Goal: Task Accomplishment & Management: Use online tool/utility

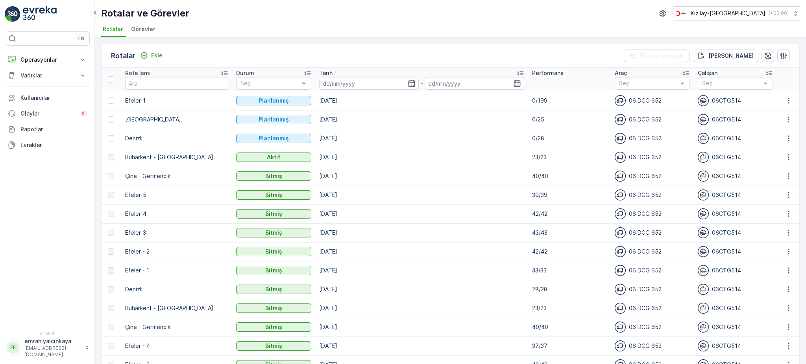
click at [532, 157] on p "23/23" at bounding box center [569, 157] width 75 height 8
click at [532, 195] on p "39/39" at bounding box center [569, 195] width 75 height 8
click at [787, 158] on icon "button" at bounding box center [789, 157] width 8 height 8
click at [784, 179] on span "Rota Takibini Görüntüle" at bounding box center [771, 179] width 62 height 8
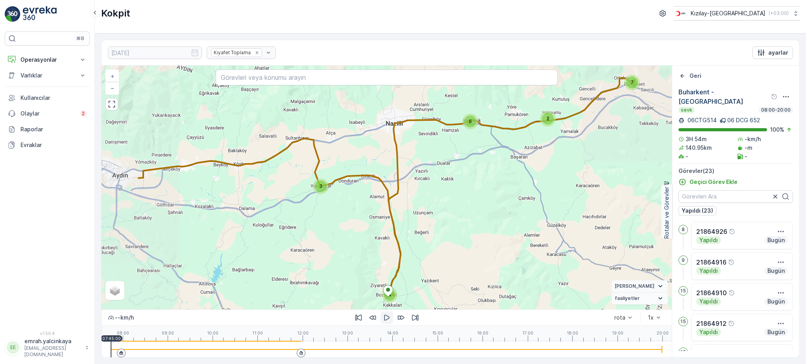
click at [386, 320] on icon "button" at bounding box center [387, 318] width 8 height 8
click at [120, 355] on icon at bounding box center [121, 354] width 2 height 0
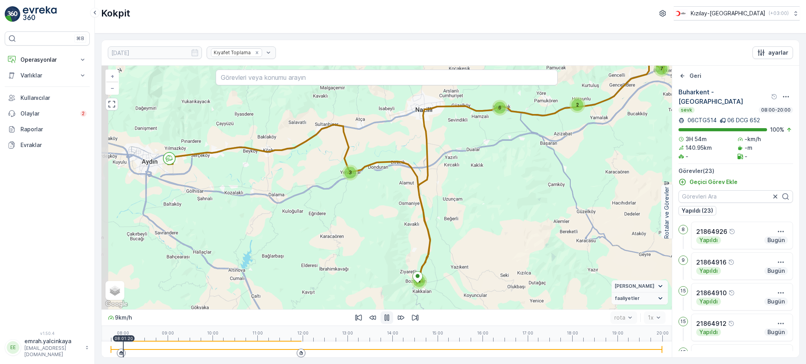
drag, startPoint x: 482, startPoint y: 249, endPoint x: 506, endPoint y: 238, distance: 26.1
click at [506, 238] on div "3 6 2 7 4 + − Uydu Yol haritası Arazi Karışık Leaflet Klavye kısayolları Harita…" at bounding box center [387, 188] width 570 height 244
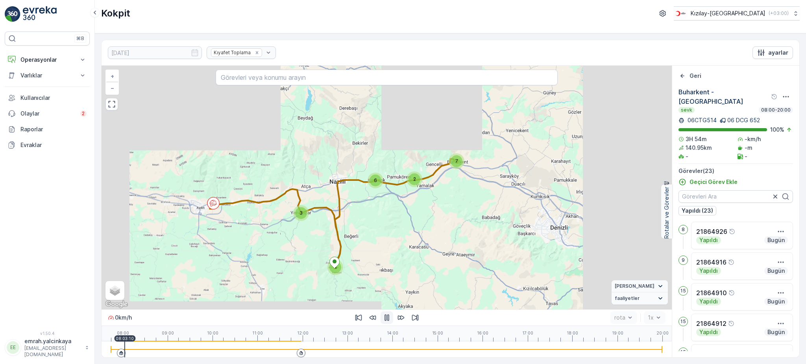
drag, startPoint x: 438, startPoint y: 215, endPoint x: 417, endPoint y: 231, distance: 26.9
click at [417, 231] on div "2 6 7 3 4 + − Uydu Yol haritası Arazi Karışık Leaflet Klavye kısayolları Harita…" at bounding box center [387, 188] width 570 height 244
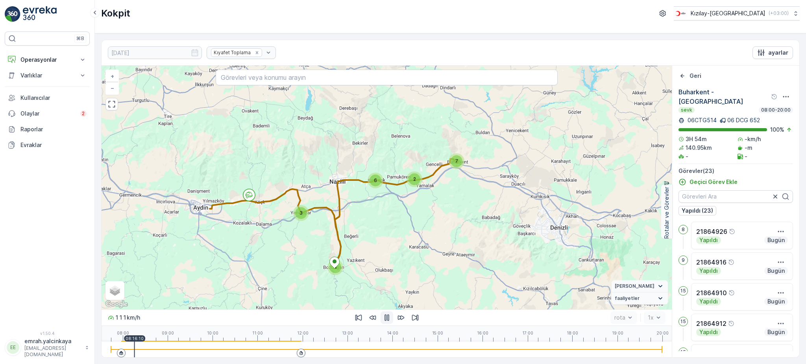
click at [171, 348] on div at bounding box center [386, 350] width 551 height 16
click at [166, 351] on div at bounding box center [386, 350] width 551 height 16
click at [159, 351] on div at bounding box center [386, 350] width 551 height 16
click at [154, 351] on div at bounding box center [386, 350] width 551 height 16
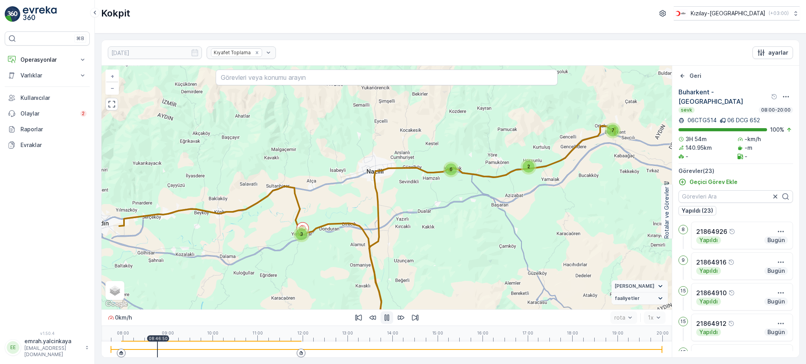
click at [205, 352] on div at bounding box center [386, 350] width 551 height 16
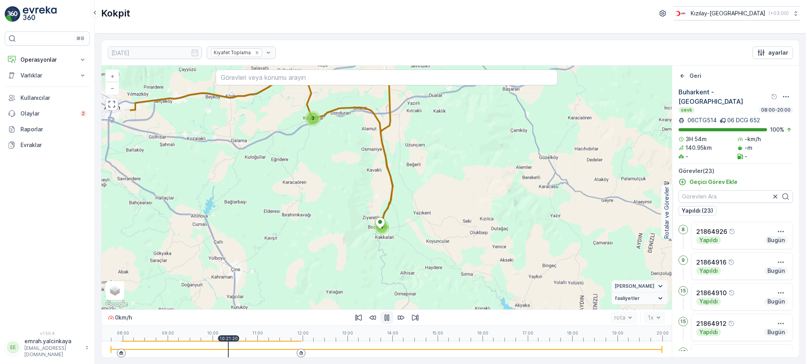
click at [228, 348] on div at bounding box center [386, 350] width 551 height 16
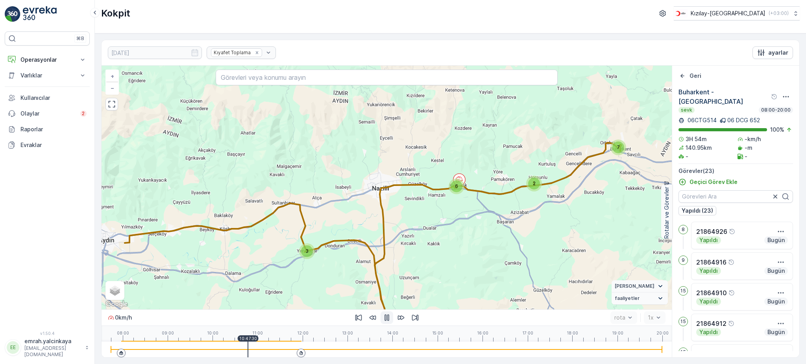
click at [248, 350] on div at bounding box center [386, 349] width 551 height 1
click at [268, 353] on div at bounding box center [386, 350] width 551 height 16
click at [286, 351] on div at bounding box center [386, 350] width 551 height 16
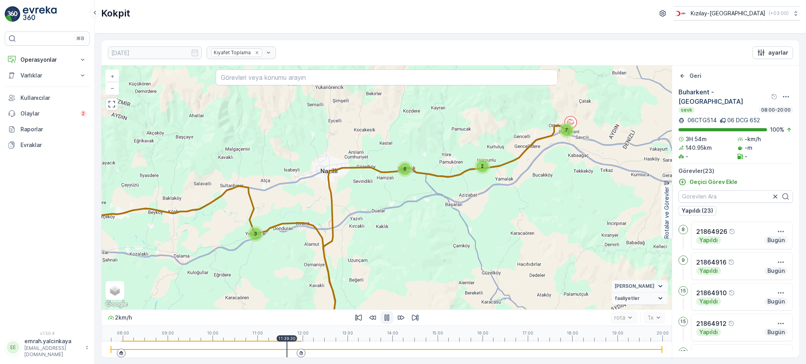
drag, startPoint x: 534, startPoint y: 263, endPoint x: 492, endPoint y: 238, distance: 48.2
click at [492, 238] on div "2 6 7 3 4 + − Uydu Yol haritası Arazi Karışık Leaflet Klavye kısayolları Harita…" at bounding box center [387, 188] width 570 height 244
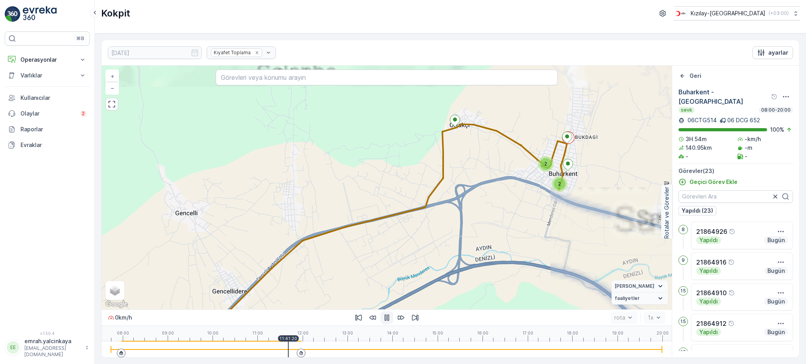
drag, startPoint x: 540, startPoint y: 153, endPoint x: 542, endPoint y: 198, distance: 44.5
click at [542, 198] on div "2 3 2 2 3 + − Uydu Yol haritası Arazi Karışık Leaflet Klavye kısayolları Harita…" at bounding box center [387, 188] width 570 height 244
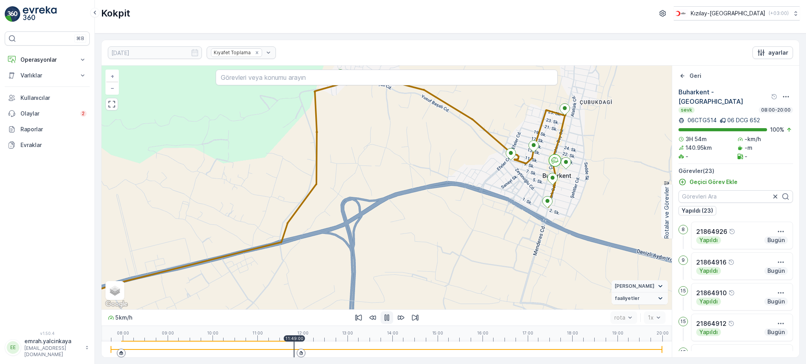
click at [294, 349] on div at bounding box center [386, 350] width 551 height 16
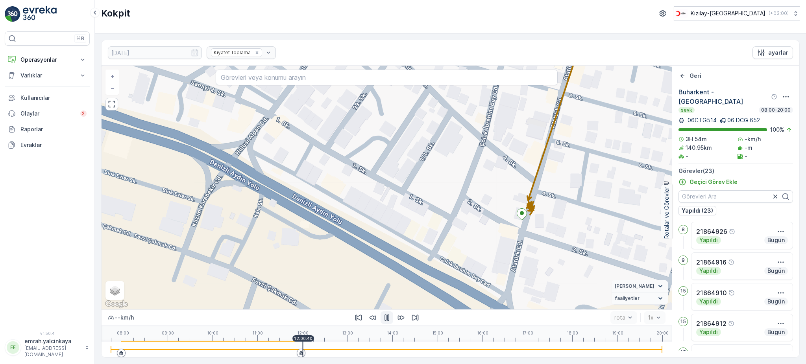
click at [387, 319] on icon "button" at bounding box center [386, 318] width 5 height 7
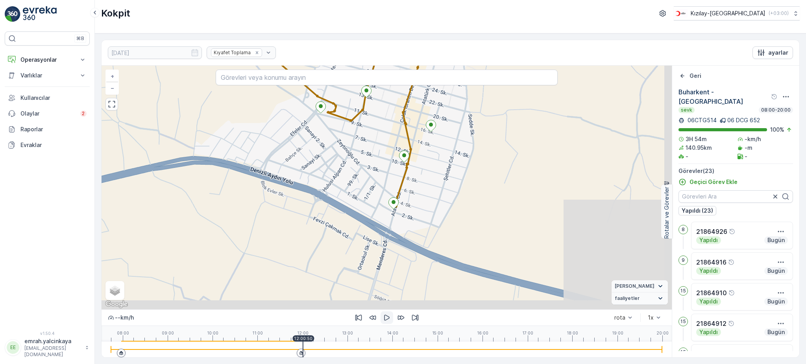
drag, startPoint x: 520, startPoint y: 195, endPoint x: 402, endPoint y: 192, distance: 118.1
click at [411, 180] on div "+ − Uydu Yol haritası Arazi Karışık Leaflet Klavye kısayolları Harita Verileri …" at bounding box center [387, 188] width 570 height 244
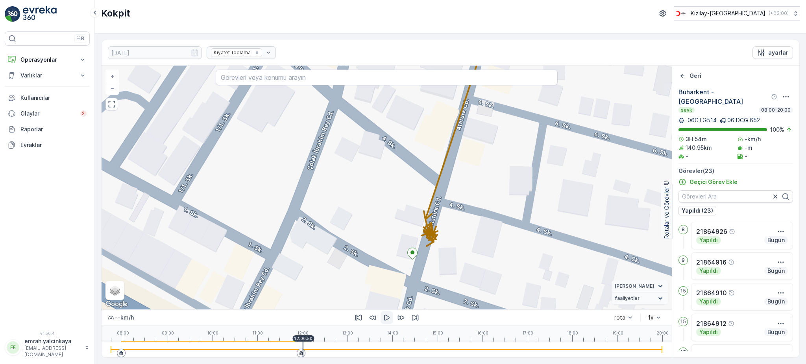
drag, startPoint x: 592, startPoint y: 231, endPoint x: 473, endPoint y: 223, distance: 119.9
click at [473, 223] on div "21864915 + − Uydu Yol haritası Arazi Karışık Leaflet Klavye kısayolları Harita …" at bounding box center [387, 188] width 570 height 244
click at [116, 274] on span "Uydu" at bounding box center [120, 273] width 12 height 6
click at [114, 274] on input "Uydu" at bounding box center [111, 272] width 5 height 5
radio input "true"
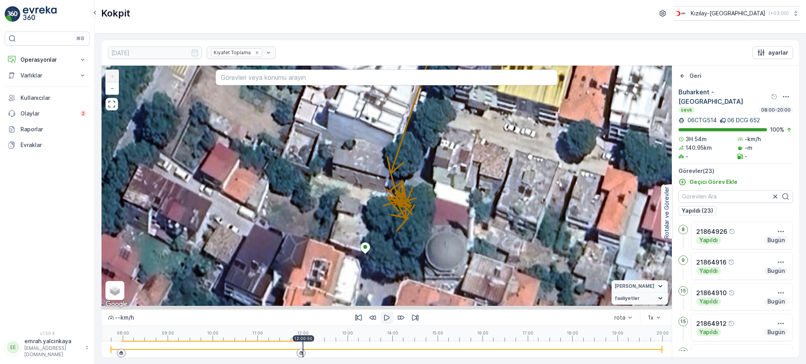
drag, startPoint x: 456, startPoint y: 271, endPoint x: 439, endPoint y: 220, distance: 53.8
click at [439, 220] on div "21864915 + − Uydu Yol haritası Arazi Karışık Leaflet Klavye kısayolları Harita …" at bounding box center [387, 188] width 570 height 244
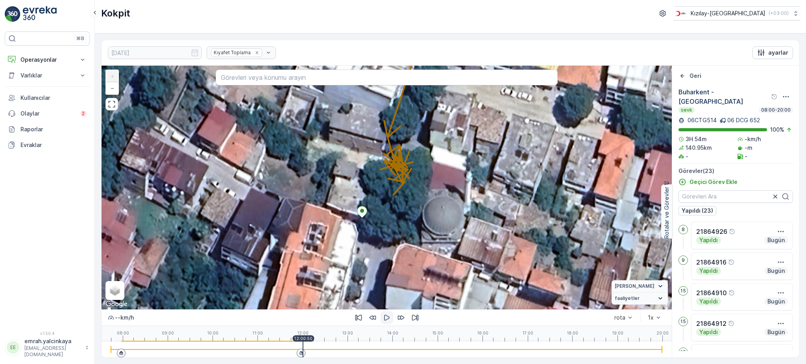
drag, startPoint x: 460, startPoint y: 227, endPoint x: 469, endPoint y: 255, distance: 29.9
click at [473, 257] on div "21864915 + − Uydu Yol haritası Arazi Karışık Leaflet Klavye kısayolları Harita …" at bounding box center [387, 188] width 570 height 244
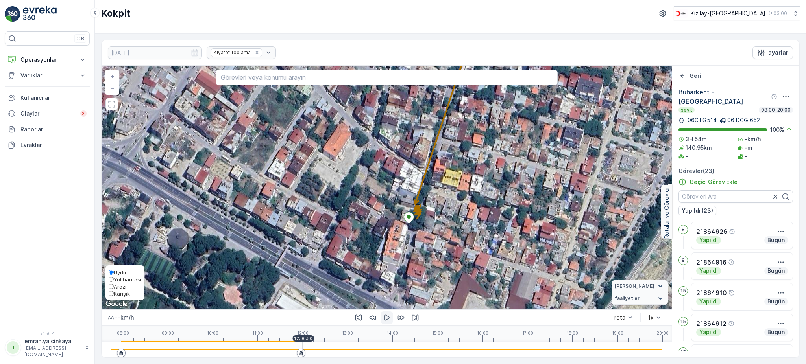
click at [123, 281] on span "Yol haritası" at bounding box center [128, 280] width 28 height 6
click at [114, 281] on input "Yol haritası" at bounding box center [111, 279] width 5 height 5
radio input "true"
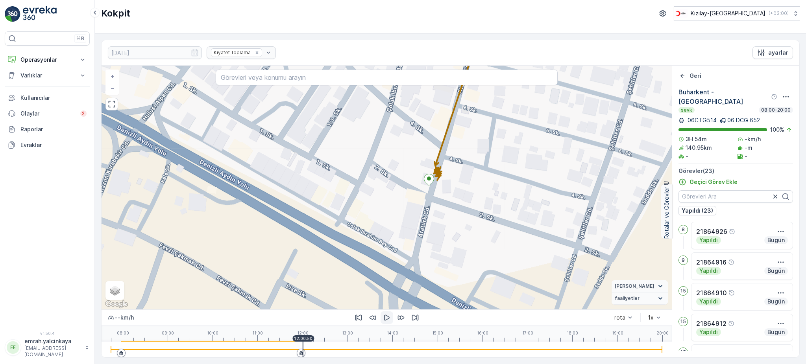
drag, startPoint x: 394, startPoint y: 270, endPoint x: 414, endPoint y: 232, distance: 43.1
click at [414, 232] on div "21864915 + − Uydu Yol haritası Arazi Karışık Leaflet Klavye kısayolları Harita …" at bounding box center [387, 188] width 570 height 244
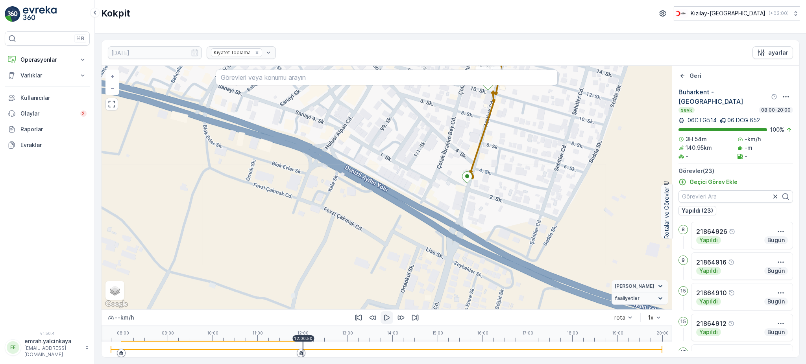
drag, startPoint x: 589, startPoint y: 199, endPoint x: 582, endPoint y: 207, distance: 10.6
click at [582, 207] on div "21864915 + − Uydu Yol haritası Arazi Karışık Leaflet Klavye kısayolları Harita …" at bounding box center [387, 188] width 570 height 244
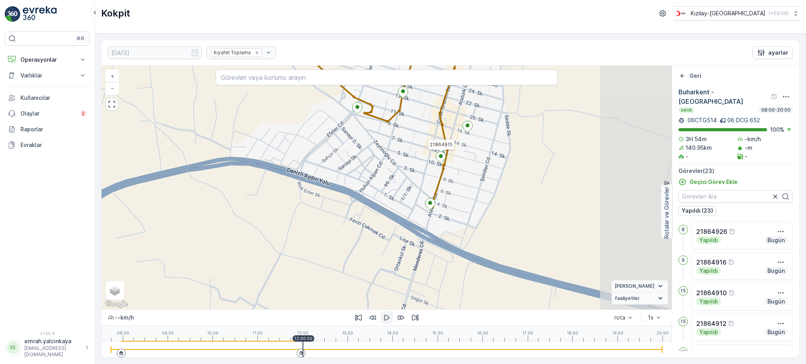
drag, startPoint x: 616, startPoint y: 185, endPoint x: 512, endPoint y: 204, distance: 106.4
click at [512, 204] on div "21864915 + − Uydu Yol haritası Arazi Karışık Leaflet Klavye kısayolları Harita …" at bounding box center [387, 188] width 570 height 244
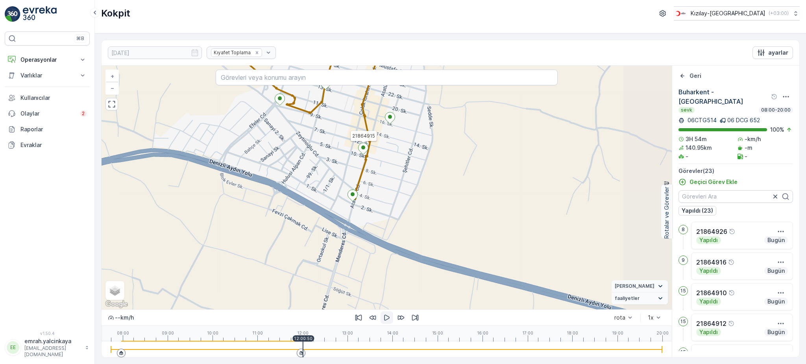
drag, startPoint x: 500, startPoint y: 220, endPoint x: 422, endPoint y: 211, distance: 78.4
click at [422, 211] on div "21864915 + − Uydu Yol haritası Arazi Karışık Leaflet Klavye kısayolları Harita …" at bounding box center [387, 188] width 570 height 244
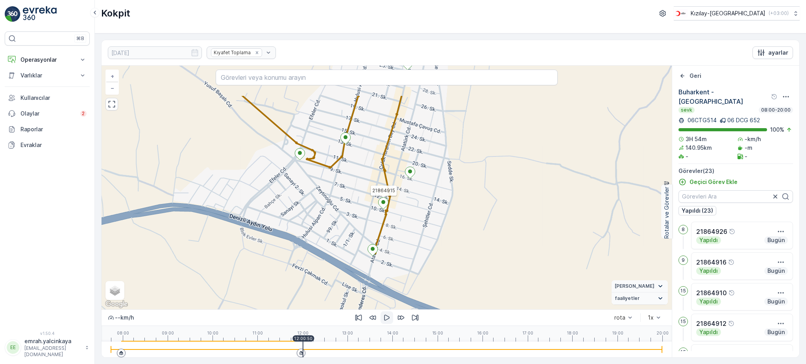
drag, startPoint x: 419, startPoint y: 195, endPoint x: 440, endPoint y: 250, distance: 58.4
click at [440, 250] on div "21864915 + − Uydu Yol haritası Arazi Karışık Leaflet Klavye kısayolları Harita …" at bounding box center [387, 188] width 570 height 244
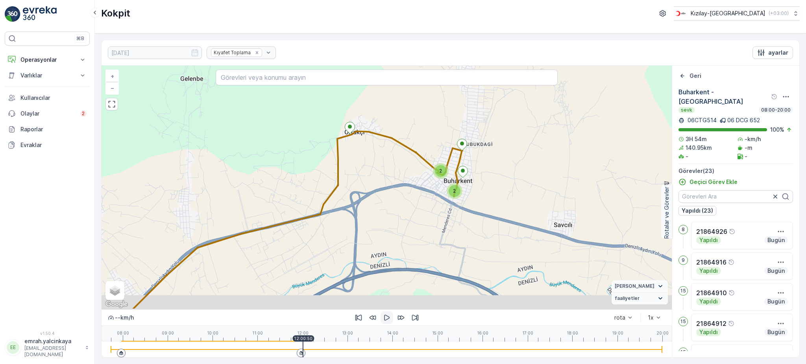
drag, startPoint x: 325, startPoint y: 208, endPoint x: 397, endPoint y: 162, distance: 85.5
click at [397, 162] on div "2 3 2 2 3 + − Uydu Yol haritası Arazi Karışık Leaflet Klavye kısayolları Harita…" at bounding box center [387, 188] width 570 height 244
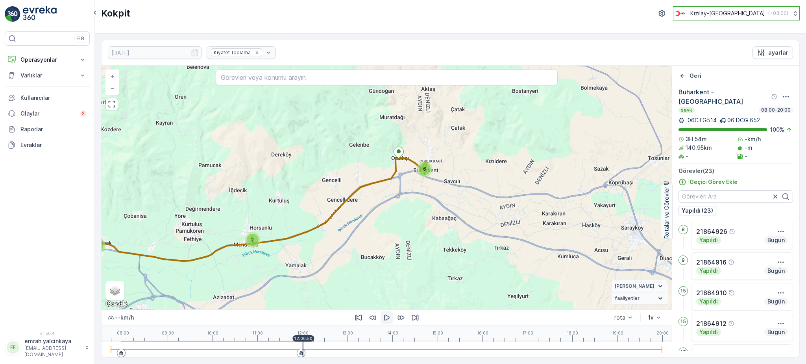
click at [734, 11] on p "Kızılay-[GEOGRAPHIC_DATA]" at bounding box center [727, 13] width 75 height 8
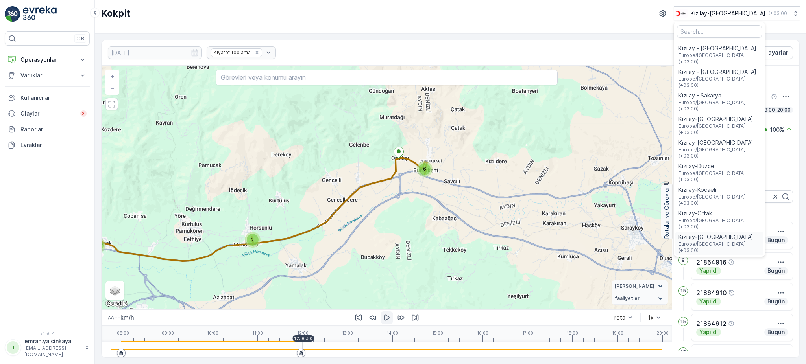
click at [747, 233] on span "Kızılay-[GEOGRAPHIC_DATA]" at bounding box center [719, 237] width 82 height 8
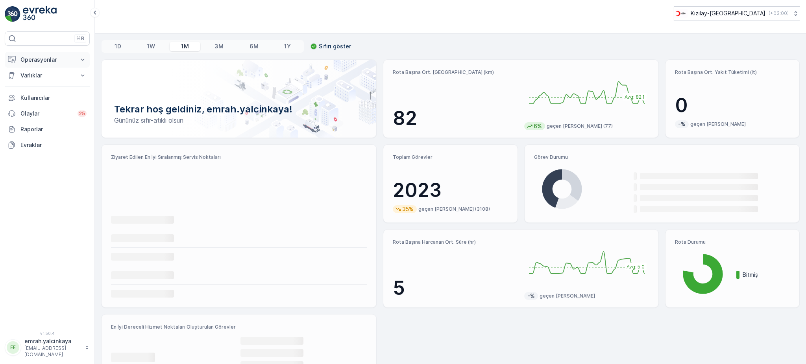
click at [27, 57] on p "Operasyonlar" at bounding box center [47, 60] width 54 height 8
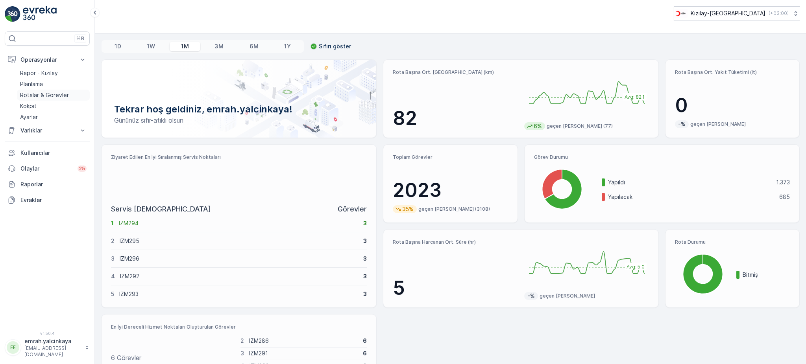
click at [41, 92] on p "Rotalar & Görevler" at bounding box center [44, 95] width 49 height 8
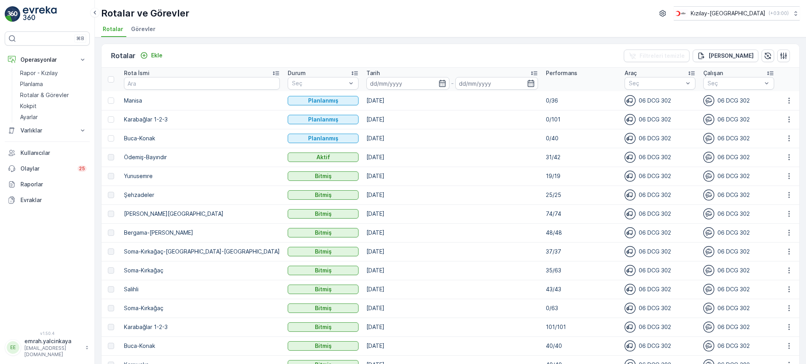
click at [546, 157] on p "31/42" at bounding box center [581, 157] width 71 height 8
click at [486, 205] on td "[DATE]" at bounding box center [451, 214] width 179 height 19
